Goal: Task Accomplishment & Management: Use online tool/utility

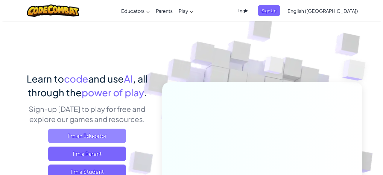
scroll to position [60, 0]
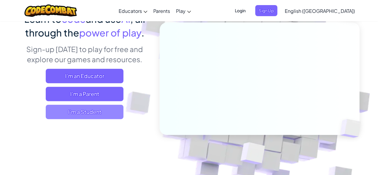
click at [97, 110] on span "I'm a Student" at bounding box center [85, 112] width 78 height 14
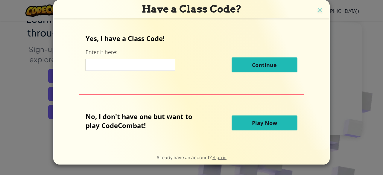
click at [155, 66] on input at bounding box center [130, 65] width 90 height 12
type input "เ"
type input "gikaew"
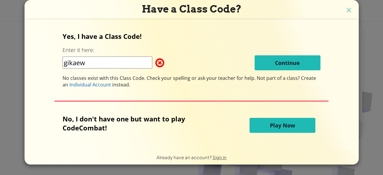
click at [288, 128] on span "Play Now" at bounding box center [282, 125] width 25 height 7
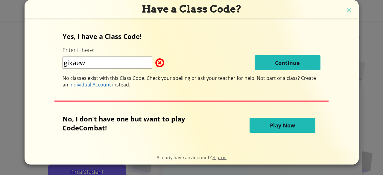
click at [288, 123] on span "Play Now" at bounding box center [282, 125] width 25 height 7
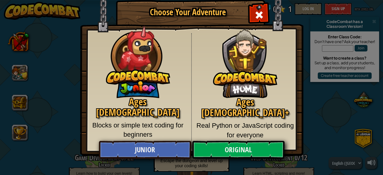
click at [152, 78] on img at bounding box center [138, 60] width 64 height 76
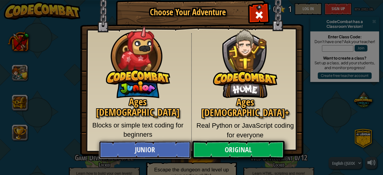
click at [149, 150] on link "Junior" at bounding box center [145, 150] width 92 height 18
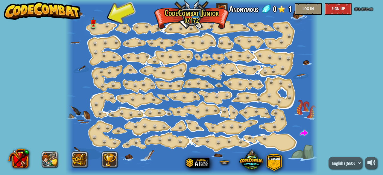
select select "th"
click at [328, 157] on select "English ([GEOGRAPHIC_DATA]) English ([GEOGRAPHIC_DATA]) 简体中文 繁體中文 русский españ…" at bounding box center [344, 163] width 33 height 12
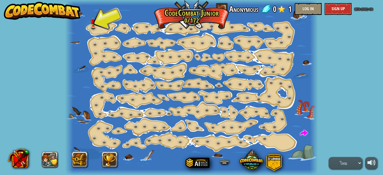
select select "th"
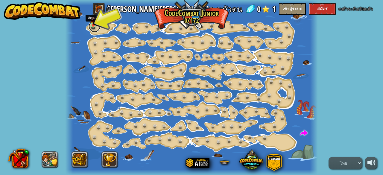
click at [94, 25] on link at bounding box center [94, 26] width 12 height 12
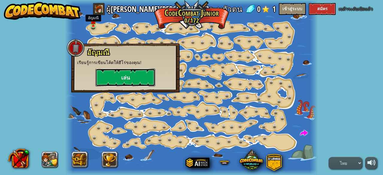
click at [131, 77] on button "เล่น" at bounding box center [125, 77] width 60 height 18
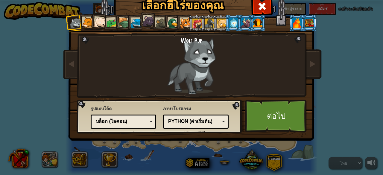
click at [150, 119] on div "รหัสข้อความ บล็อกและโค้ด บล็อก บล็อก (ไอคอน) บล็อก (ไอคอน)" at bounding box center [123, 121] width 65 height 14
click at [184, 108] on span "ภาษาโปรแกรม" at bounding box center [195, 109] width 65 height 6
click at [283, 57] on div "Wolf Pup Cougar Polar Bear Cub Frog เต่า Blue Fox ลูกเสือ[PERSON_NAME] Brown Ra…" at bounding box center [191, 77] width 224 height 130
click at [243, 60] on div "Wolf Pup" at bounding box center [191, 66] width 157 height 58
click at [181, 59] on div "Wolf Pup" at bounding box center [191, 66] width 157 height 58
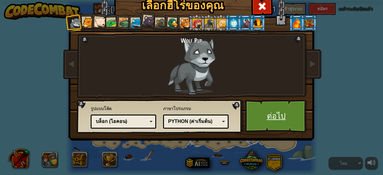
click at [285, 112] on link "ต่อไป" at bounding box center [276, 116] width 62 height 33
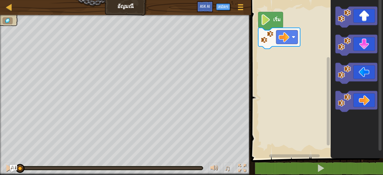
click at [270, 21] on image "พื้นที่ทำงาน Blockly" at bounding box center [265, 19] width 10 height 11
click at [267, 24] on image "พื้นที่ทำงาน Blockly" at bounding box center [265, 19] width 10 height 11
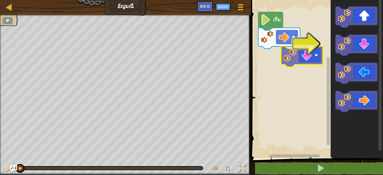
click at [297, 51] on div "เริ่ม" at bounding box center [316, 77] width 134 height 161
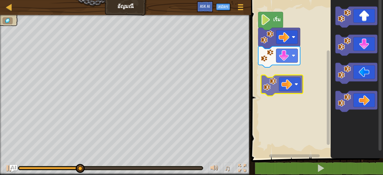
click at [296, 76] on div "เริ่ม" at bounding box center [316, 77] width 134 height 161
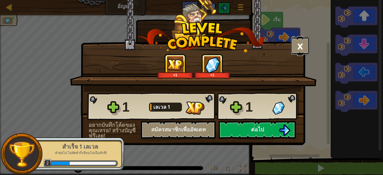
click at [300, 41] on button "×" at bounding box center [300, 46] width 19 height 18
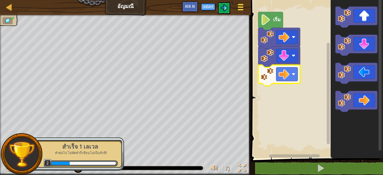
click at [238, 7] on span at bounding box center [241, 7] width 6 height 1
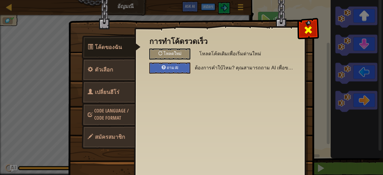
click at [308, 28] on span at bounding box center [308, 30] width 10 height 10
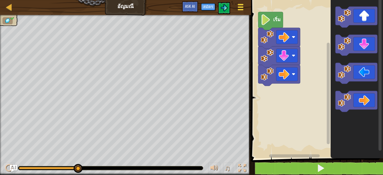
click at [242, 6] on div at bounding box center [240, 7] width 8 height 9
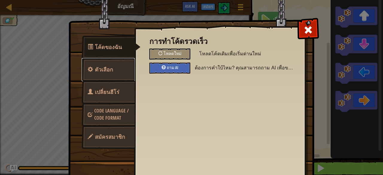
click at [108, 71] on span "ตัวเลือก" at bounding box center [104, 69] width 18 height 7
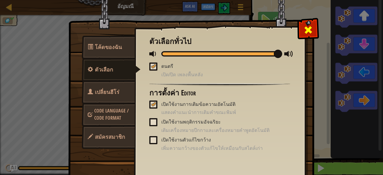
click at [308, 28] on span at bounding box center [308, 30] width 10 height 10
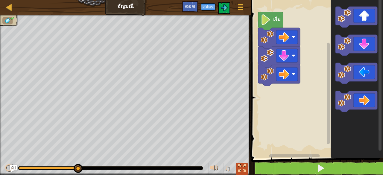
click at [243, 169] on div at bounding box center [242, 168] width 8 height 8
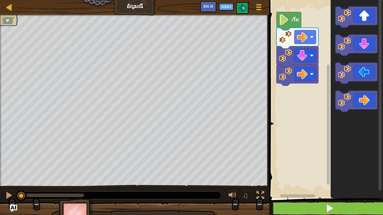
drag, startPoint x: 83, startPoint y: 192, endPoint x: 20, endPoint y: 193, distance: 63.4
click at [20, 175] on div at bounding box center [21, 196] width 11 height 11
click at [11, 175] on div at bounding box center [9, 196] width 8 height 8
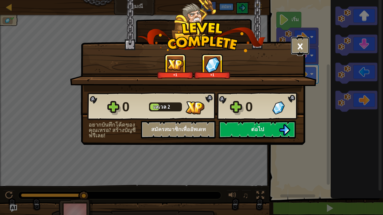
click at [301, 43] on button "×" at bounding box center [300, 46] width 19 height 18
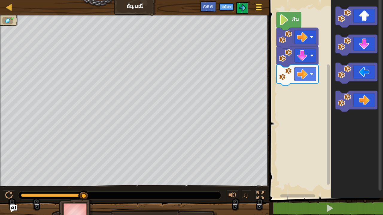
click at [256, 6] on div at bounding box center [258, 7] width 8 height 9
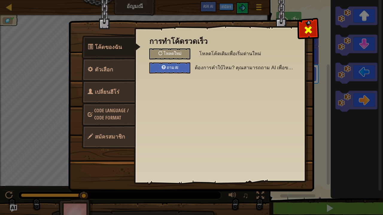
click at [309, 25] on span at bounding box center [308, 30] width 10 height 10
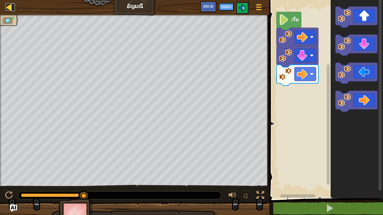
click at [11, 8] on div at bounding box center [8, 6] width 7 height 7
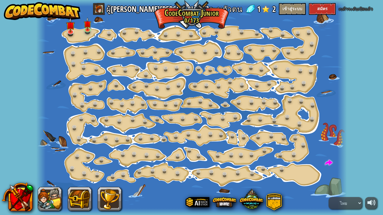
select select "th"
click at [70, 32] on link at bounding box center [71, 31] width 12 height 12
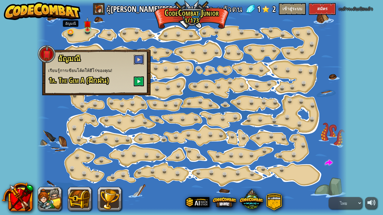
click at [141, 58] on button at bounding box center [139, 60] width 10 height 10
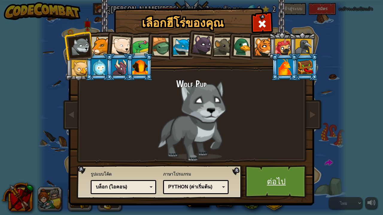
click at [268, 175] on link "ต่อไป" at bounding box center [276, 181] width 62 height 33
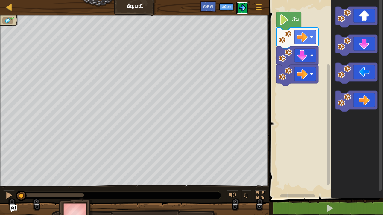
click at [243, 2] on button at bounding box center [242, 8] width 12 height 12
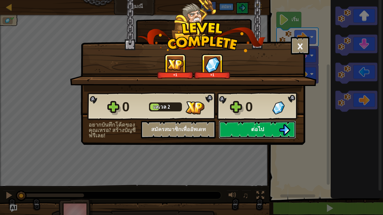
click at [250, 125] on button "ต่อไป" at bounding box center [257, 130] width 77 height 18
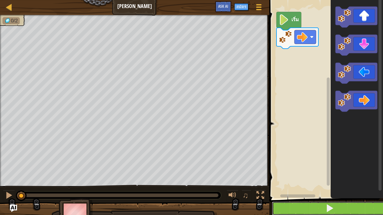
click at [306, 175] on button at bounding box center [329, 209] width 115 height 14
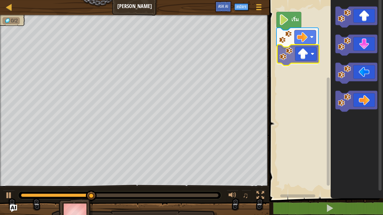
click at [310, 60] on div "เริ่ม" at bounding box center [324, 97] width 115 height 201
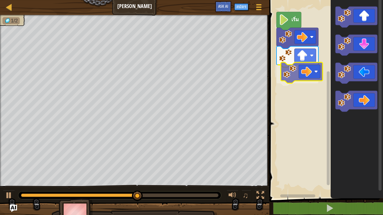
click at [305, 74] on div "เริ่ม" at bounding box center [324, 97] width 115 height 201
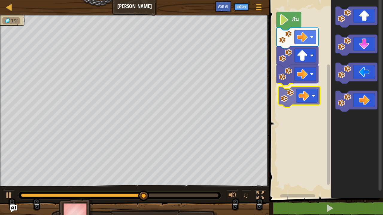
click at [302, 98] on div "เริ่ม" at bounding box center [324, 97] width 115 height 201
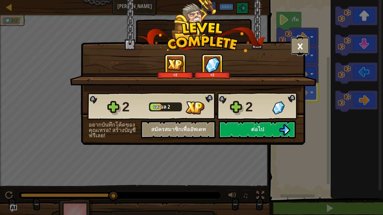
click at [297, 42] on button "×" at bounding box center [300, 46] width 19 height 18
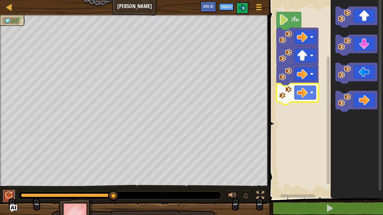
click at [9, 175] on div at bounding box center [9, 196] width 8 height 8
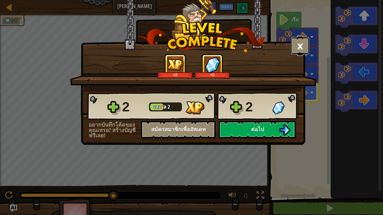
click at [303, 40] on button "×" at bounding box center [300, 46] width 19 height 18
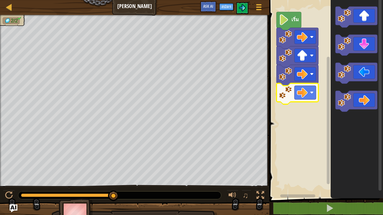
click at [14, 175] on img "Ask AI" at bounding box center [14, 209] width 8 height 8
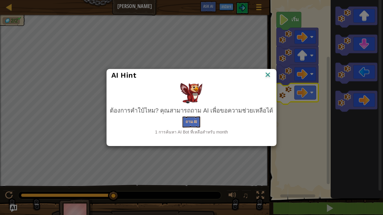
click at [264, 73] on img at bounding box center [268, 75] width 8 height 9
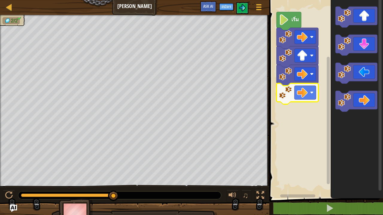
click at [13, 17] on li "2/2" at bounding box center [10, 20] width 17 height 7
click at [260, 4] on div at bounding box center [258, 7] width 8 height 9
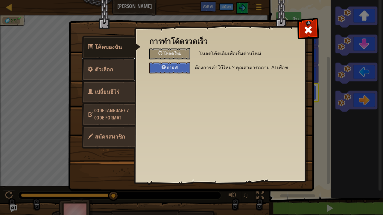
click at [106, 67] on span "ตัวเลือก" at bounding box center [104, 69] width 18 height 7
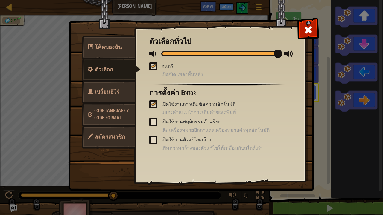
click at [110, 90] on span "เปลี่ยนฮีโร่" at bounding box center [107, 91] width 25 height 7
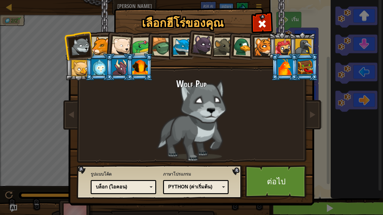
click at [217, 125] on div "Wolf Pup" at bounding box center [191, 120] width 224 height 82
click at [261, 29] on span at bounding box center [262, 24] width 10 height 10
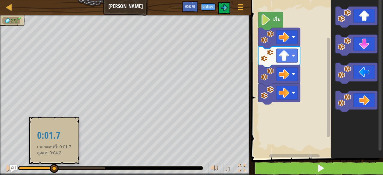
drag, startPoint x: 108, startPoint y: 168, endPoint x: 50, endPoint y: 164, distance: 57.8
click at [50, 164] on div at bounding box center [54, 168] width 9 height 9
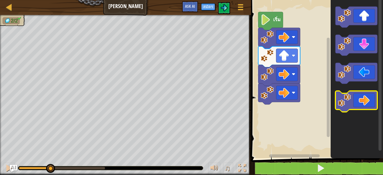
click at [345, 107] on icon "พื้นที่ทำงาน Blockly" at bounding box center [356, 101] width 42 height 21
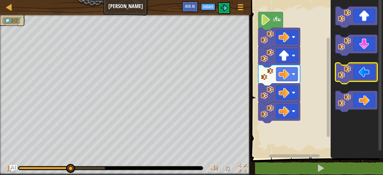
click at [344, 75] on image "พื้นที่ทำงาน Blockly" at bounding box center [343, 71] width 13 height 13
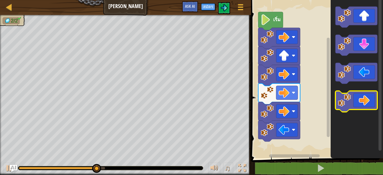
click at [343, 104] on image "พื้นที่ทำงาน Blockly" at bounding box center [343, 100] width 13 height 13
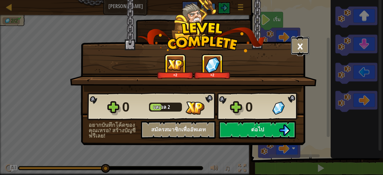
click at [302, 47] on button "×" at bounding box center [300, 46] width 19 height 18
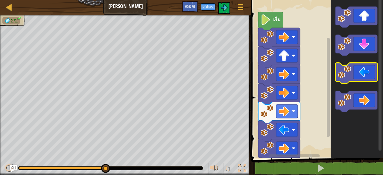
click at [341, 70] on image "พื้นที่ทำงาน Blockly" at bounding box center [343, 71] width 13 height 13
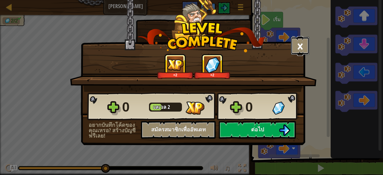
click at [301, 41] on button "×" at bounding box center [300, 46] width 19 height 18
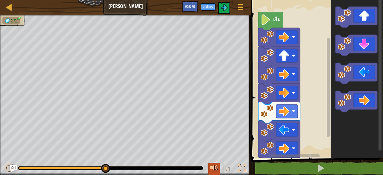
click at [219, 166] on button at bounding box center [214, 169] width 12 height 12
